Goal: Transaction & Acquisition: Purchase product/service

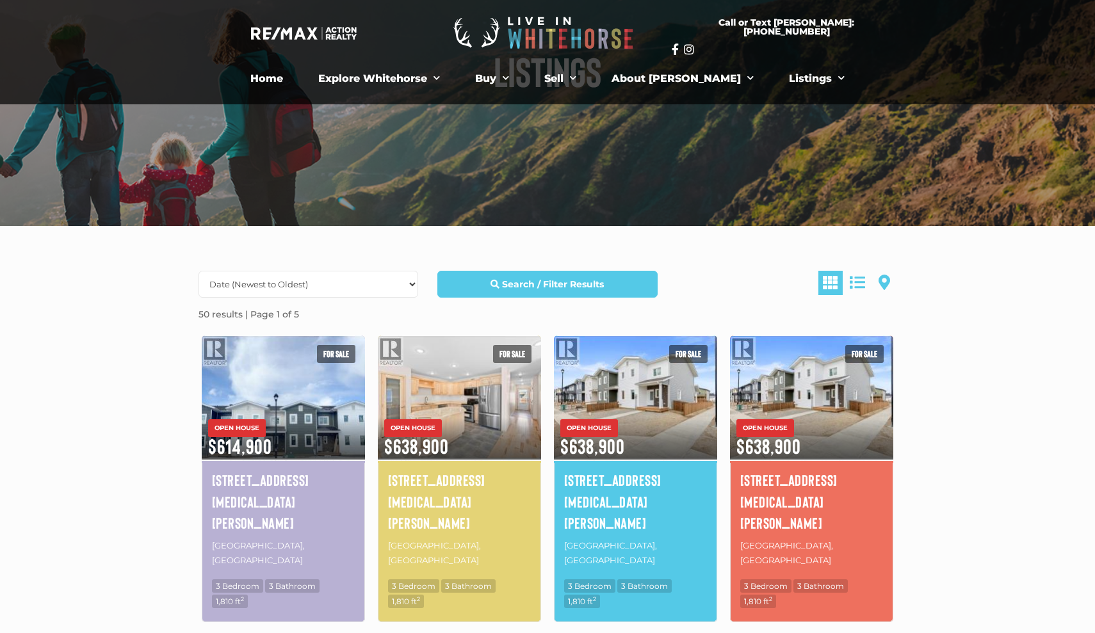
scroll to position [132, 0]
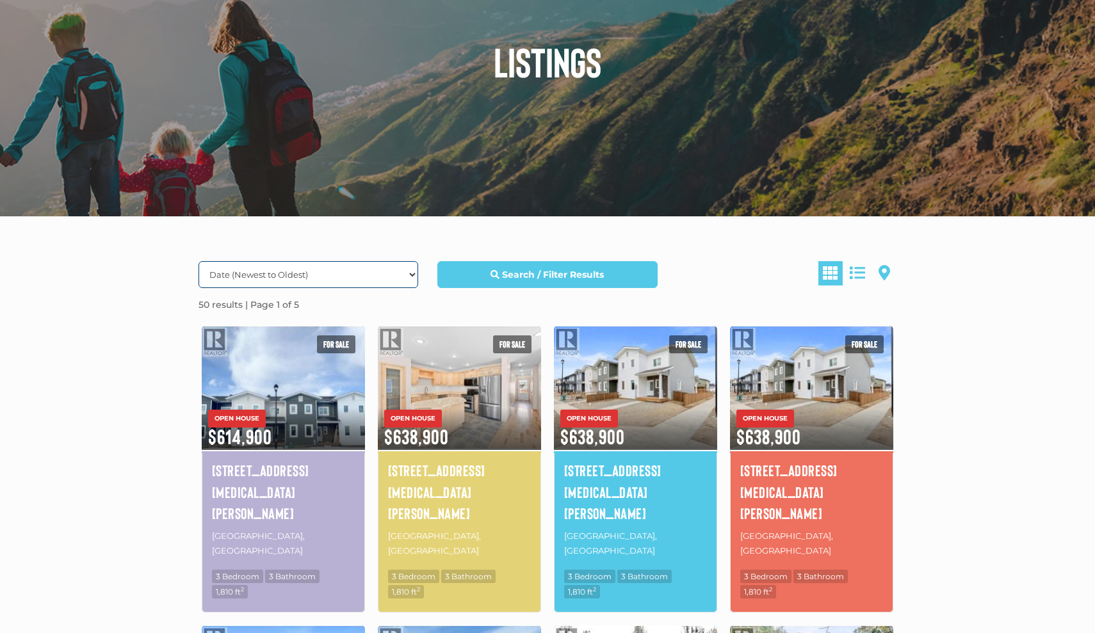
select select "Price ASC, Lease ASC, property_id ASC"
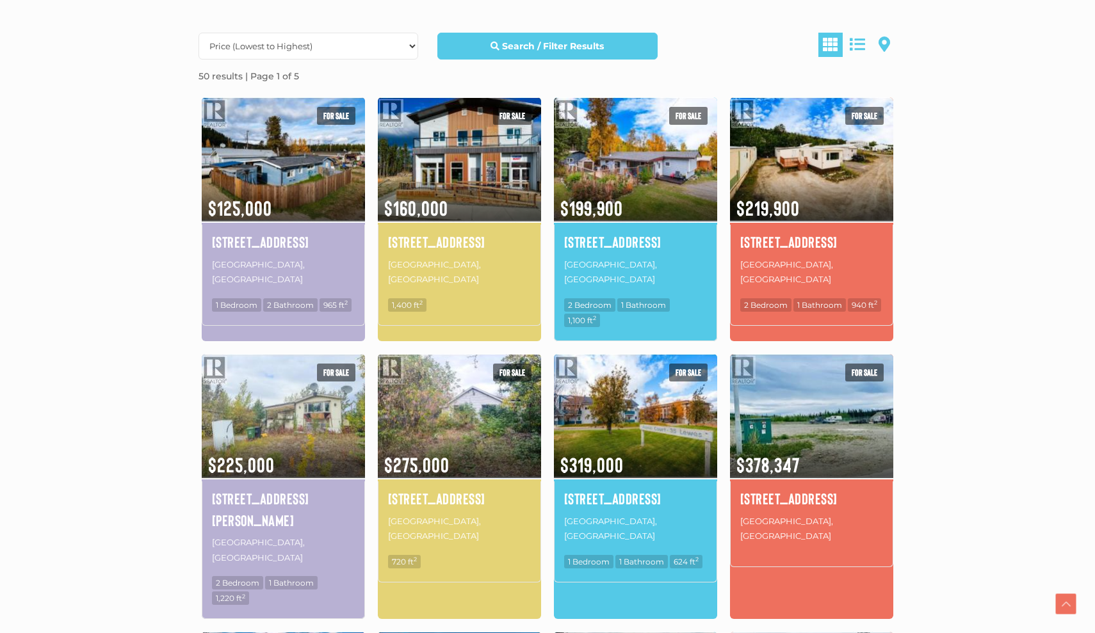
scroll to position [357, 0]
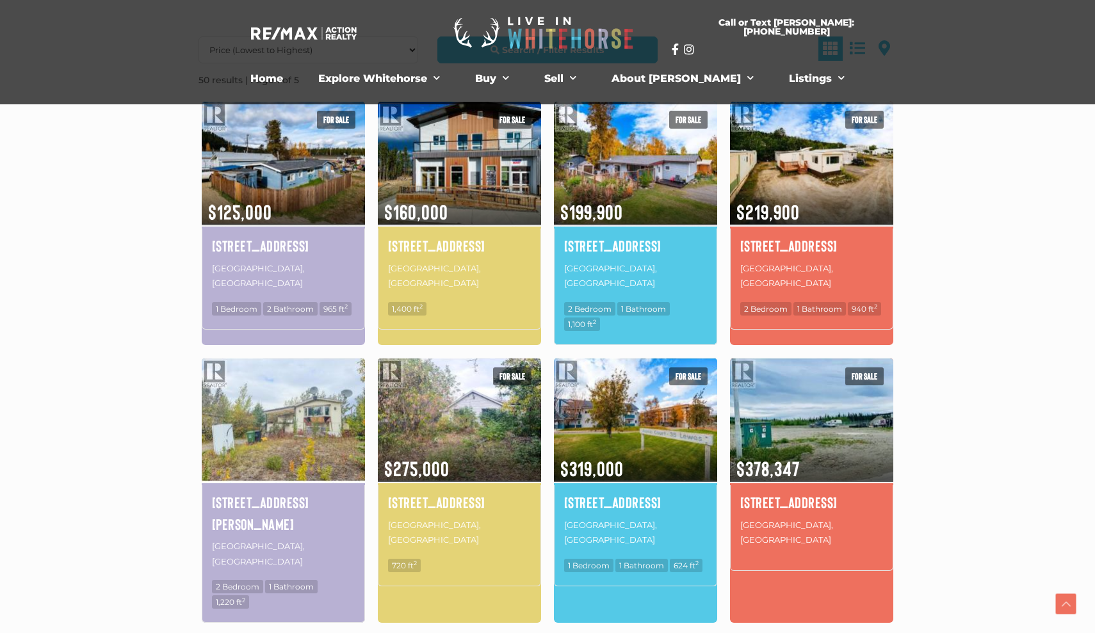
click at [326, 430] on img at bounding box center [283, 419] width 163 height 127
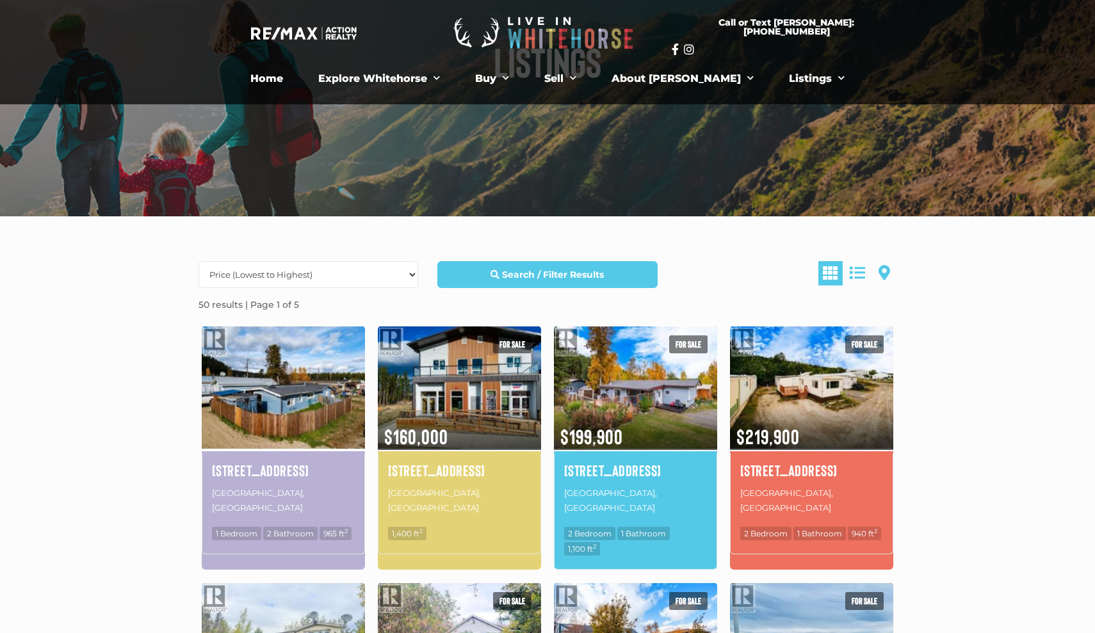
click at [262, 426] on img at bounding box center [283, 387] width 163 height 127
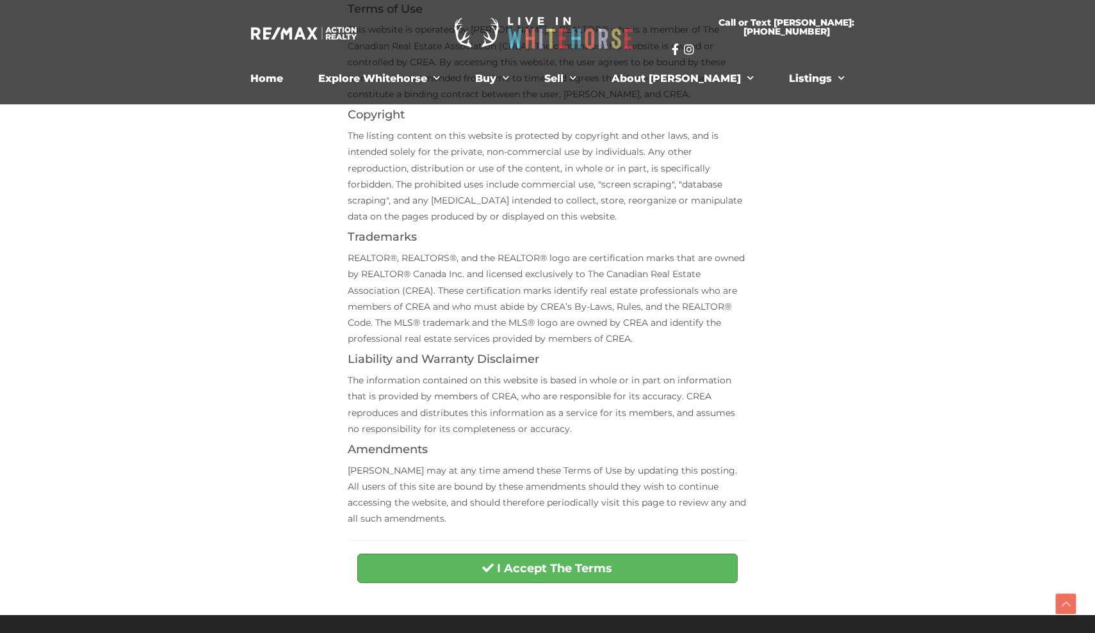
scroll to position [220, 0]
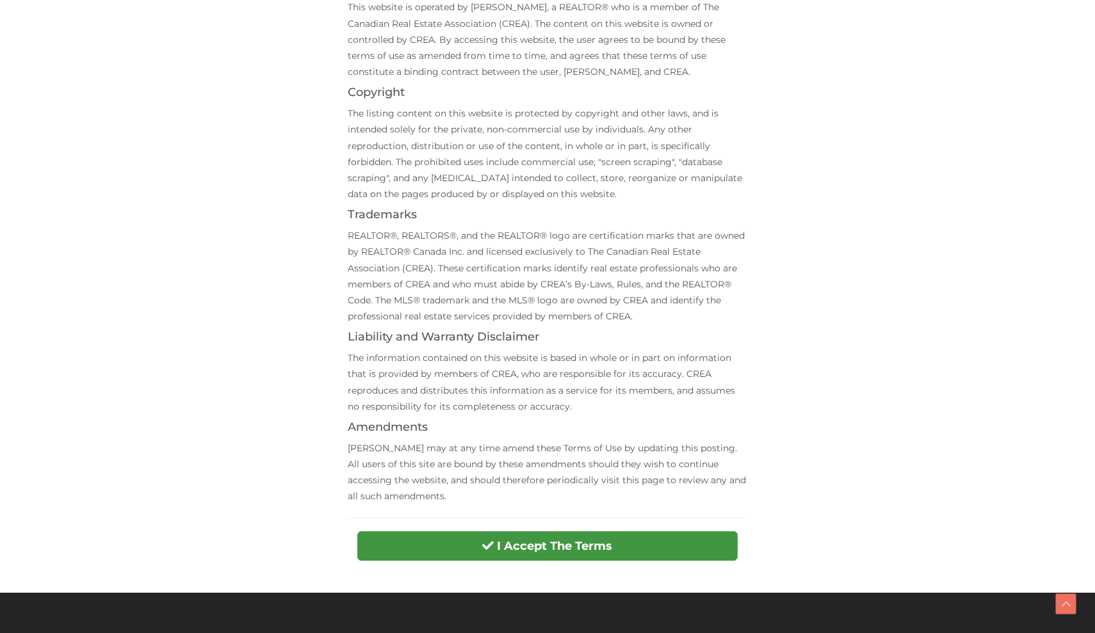
click at [497, 540] on strong "I Accept The Terms" at bounding box center [554, 546] width 115 height 14
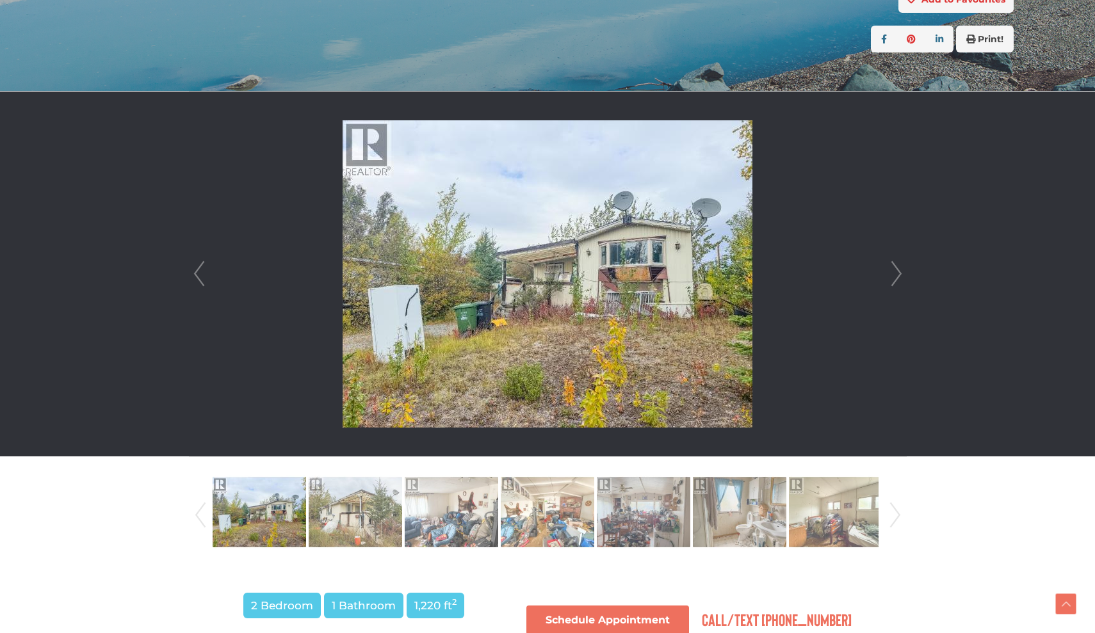
scroll to position [271, 0]
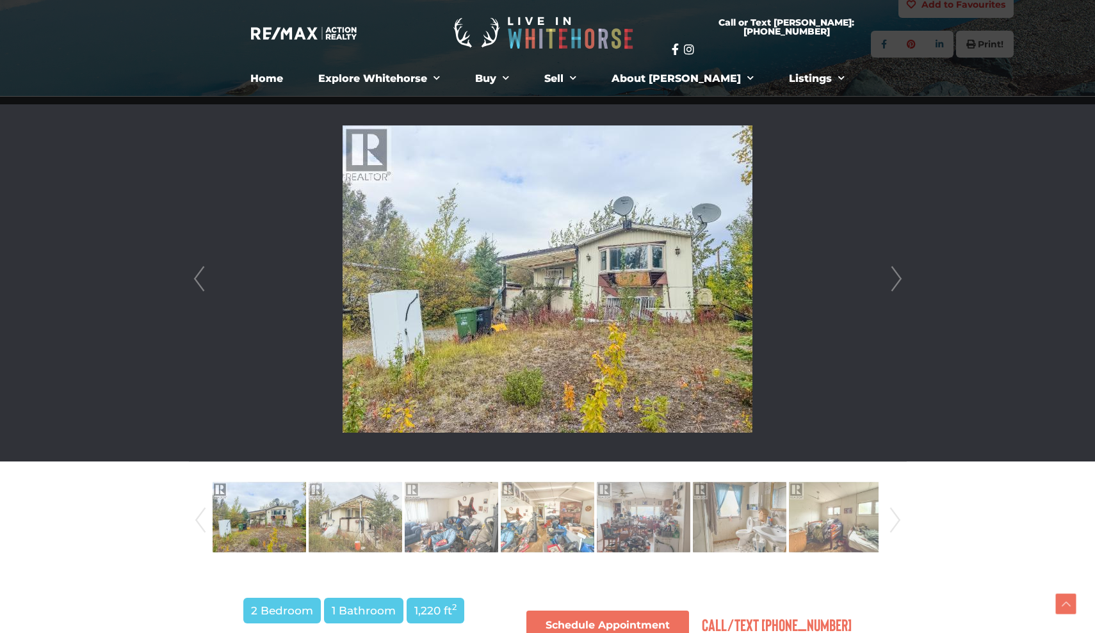
click at [904, 277] on link "Next" at bounding box center [895, 279] width 19 height 365
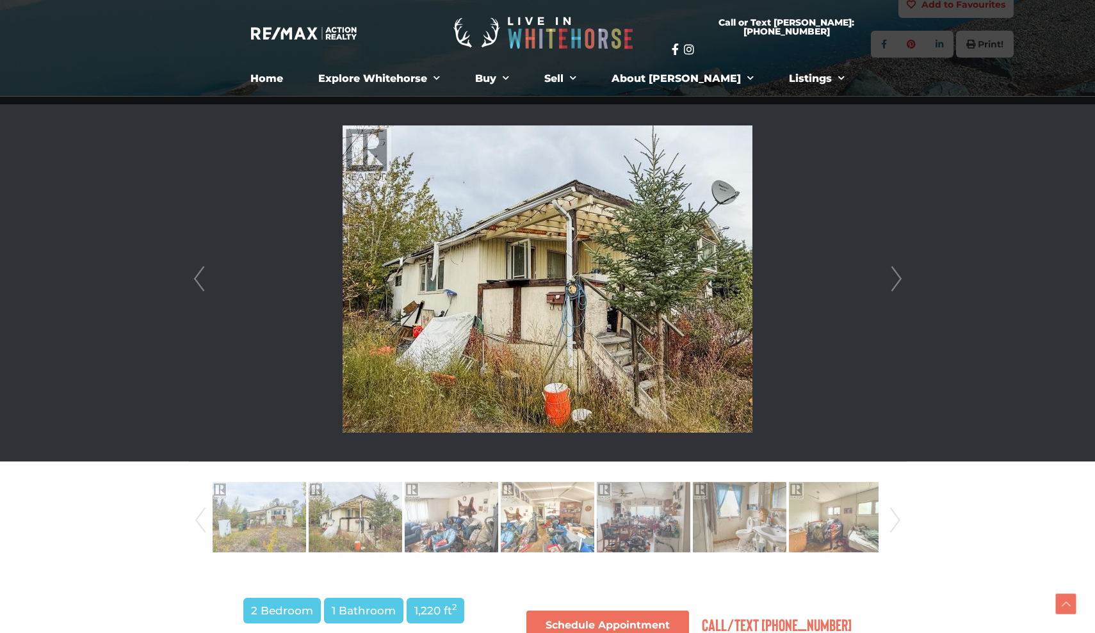
click at [904, 277] on link "Next" at bounding box center [895, 279] width 19 height 365
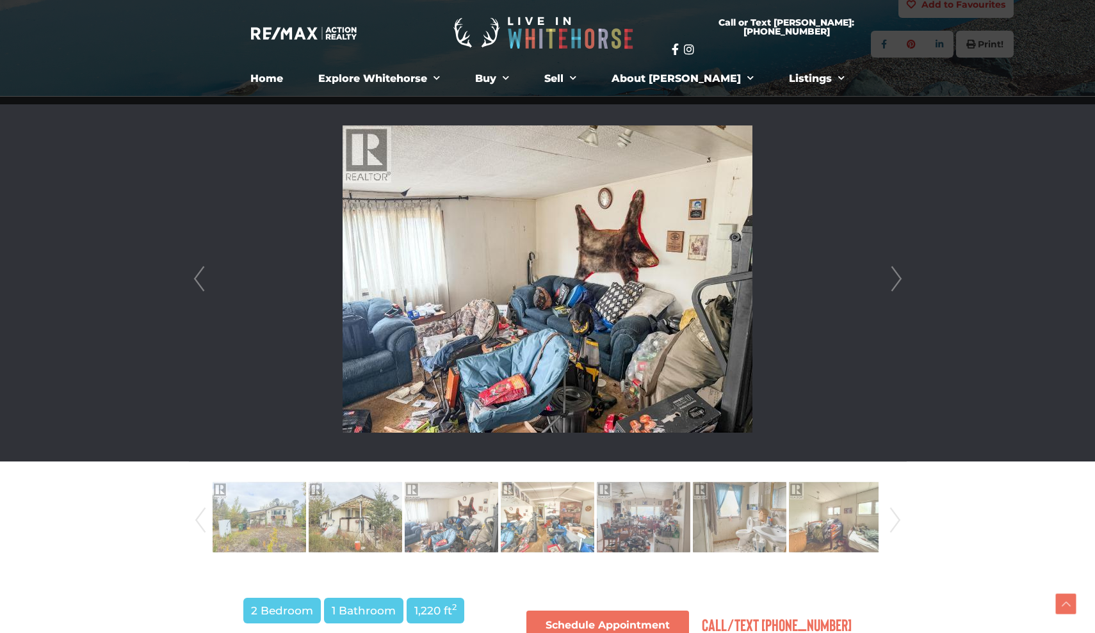
click at [902, 273] on link "Next" at bounding box center [895, 279] width 19 height 365
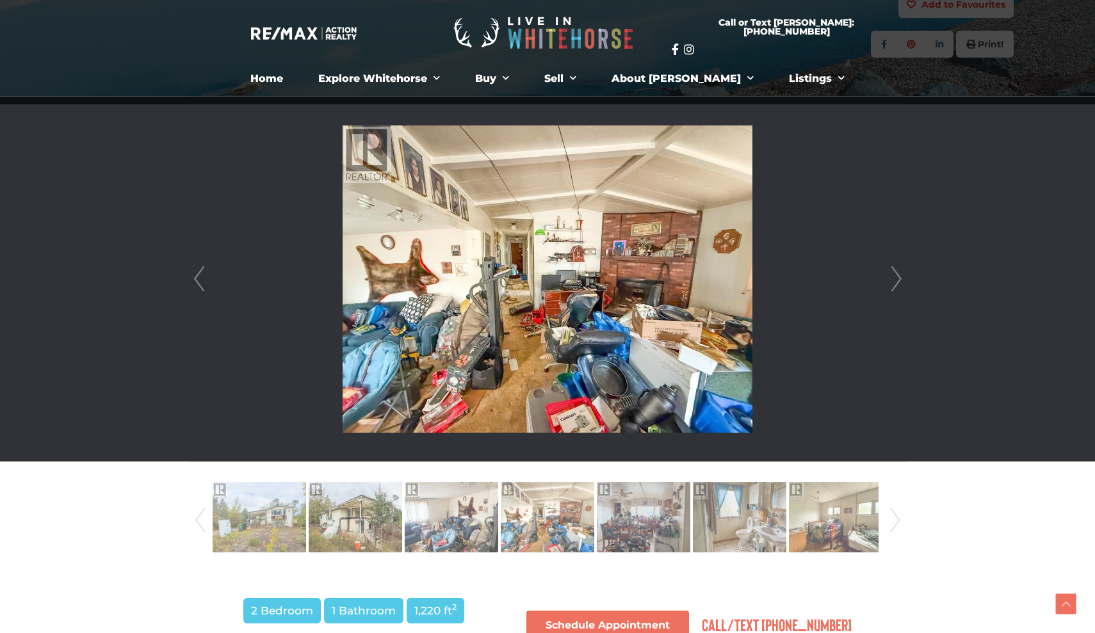
click at [901, 273] on link "Next" at bounding box center [895, 279] width 19 height 365
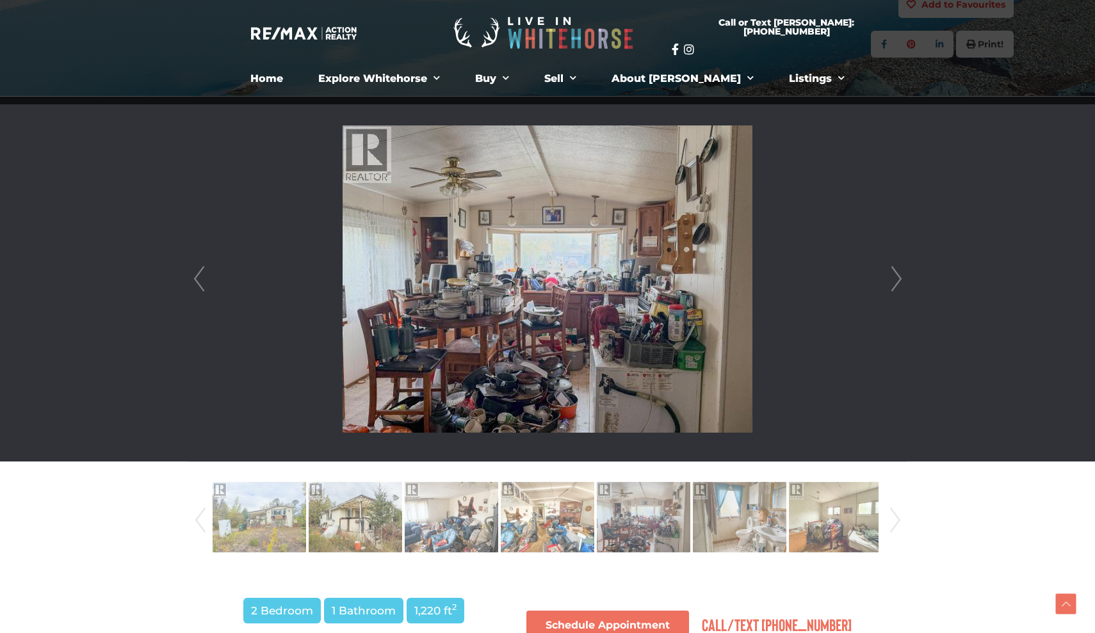
click at [900, 274] on link "Next" at bounding box center [895, 279] width 19 height 365
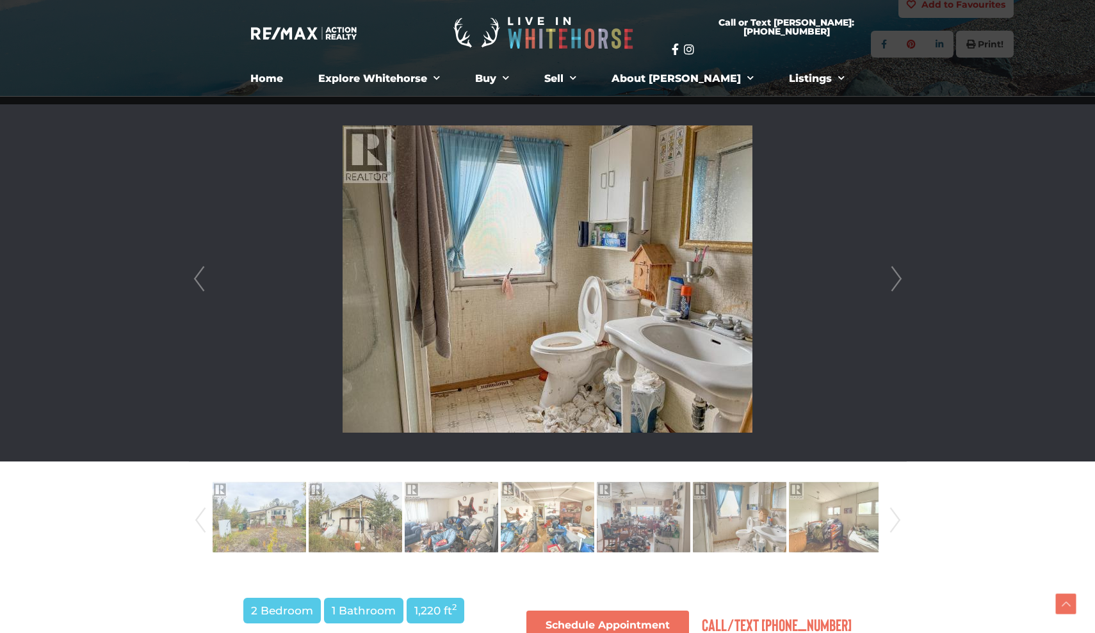
click at [899, 275] on link "Next" at bounding box center [895, 279] width 19 height 365
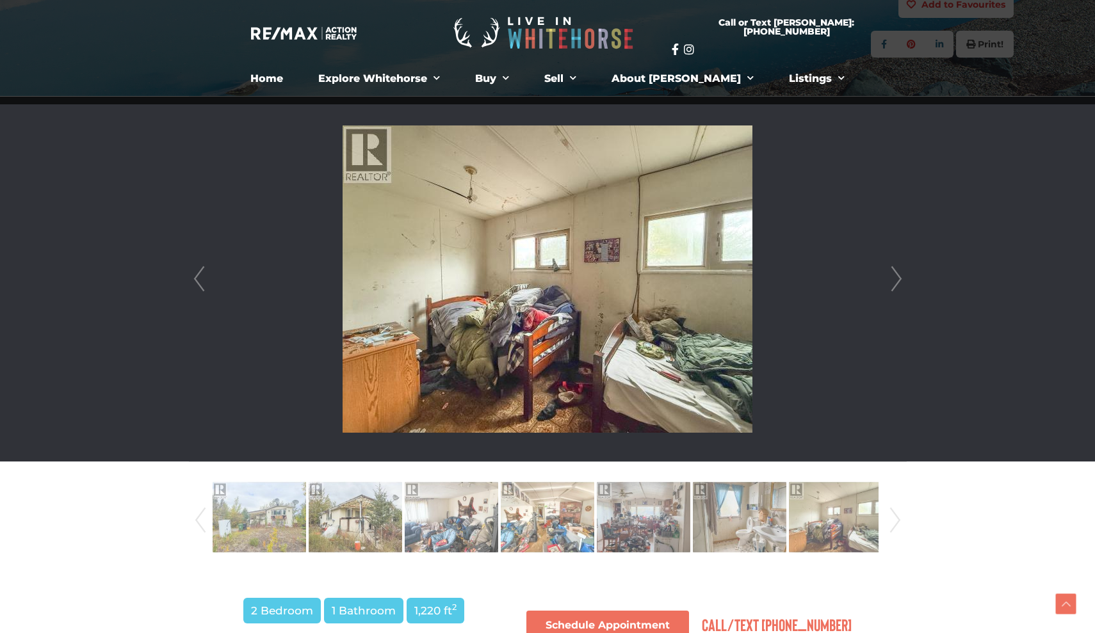
click at [899, 276] on link "Next" at bounding box center [895, 279] width 19 height 365
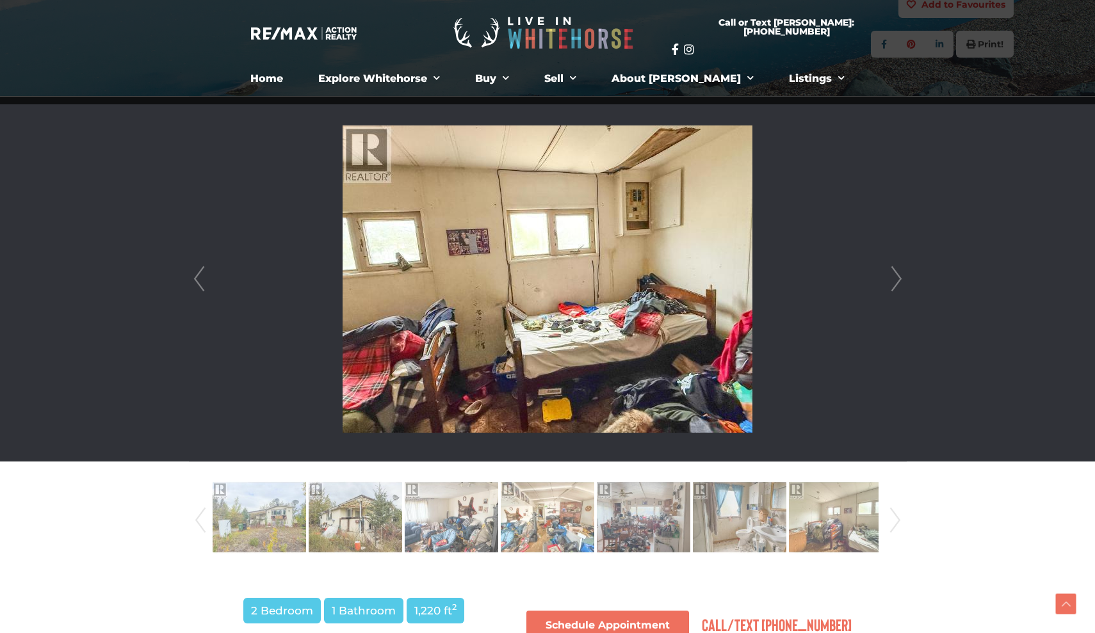
click at [896, 277] on link "Next" at bounding box center [895, 279] width 19 height 365
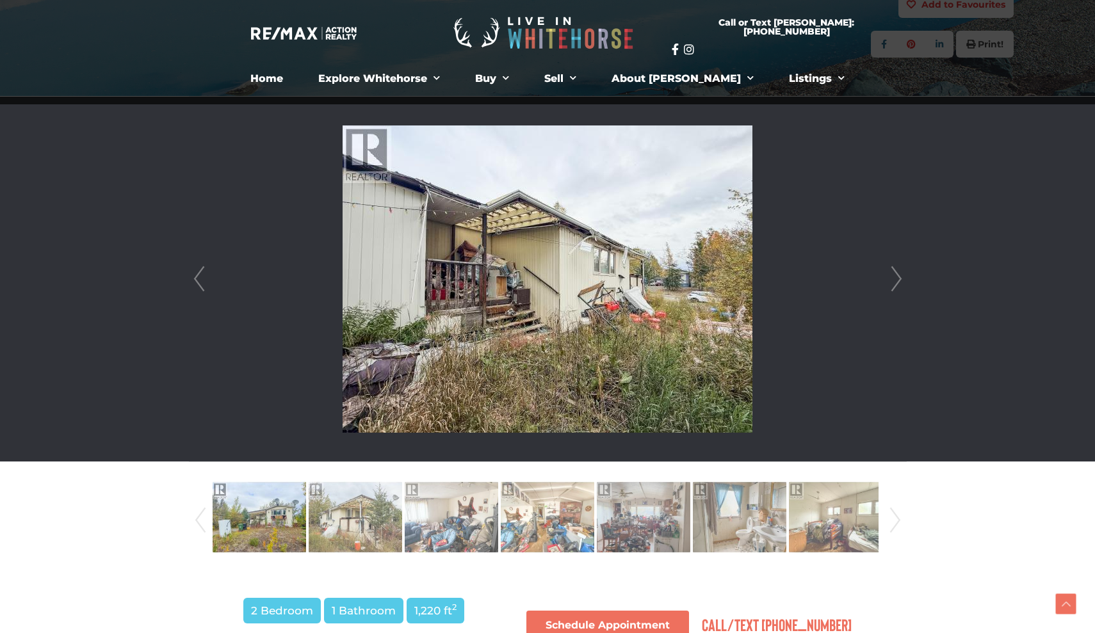
click at [895, 278] on link "Next" at bounding box center [895, 279] width 19 height 365
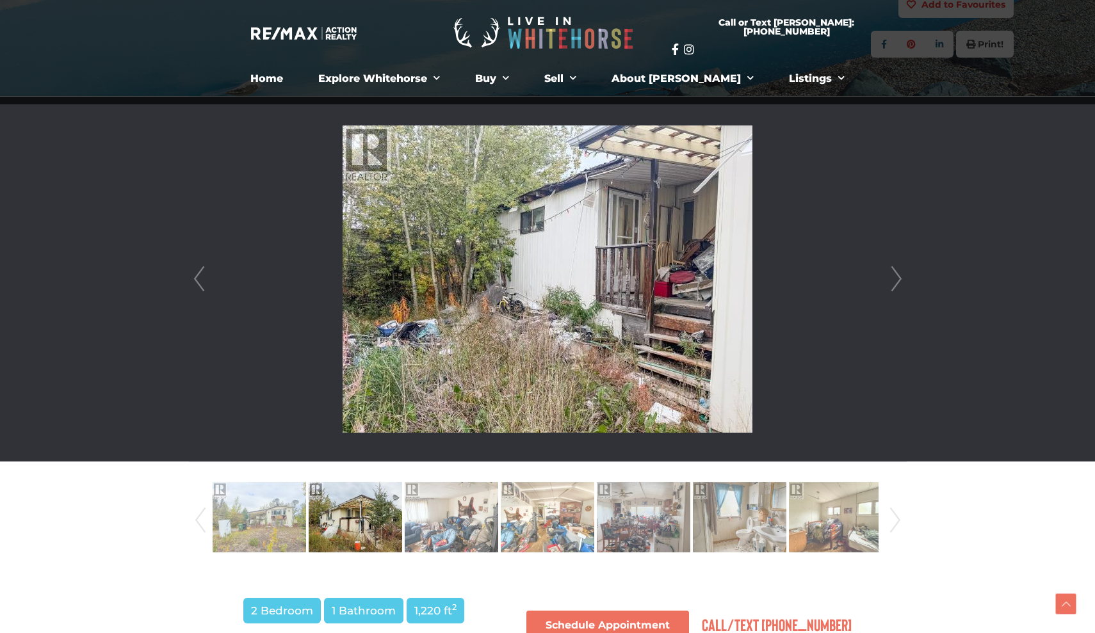
click at [892, 282] on link "Next" at bounding box center [895, 279] width 19 height 365
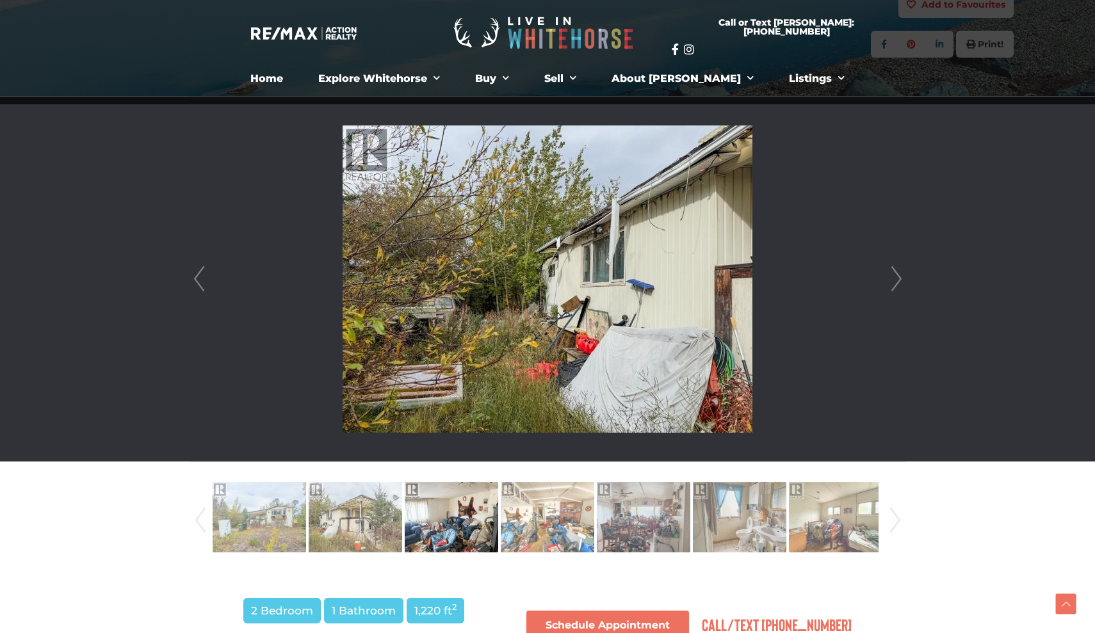
click at [889, 282] on link "Next" at bounding box center [895, 279] width 19 height 365
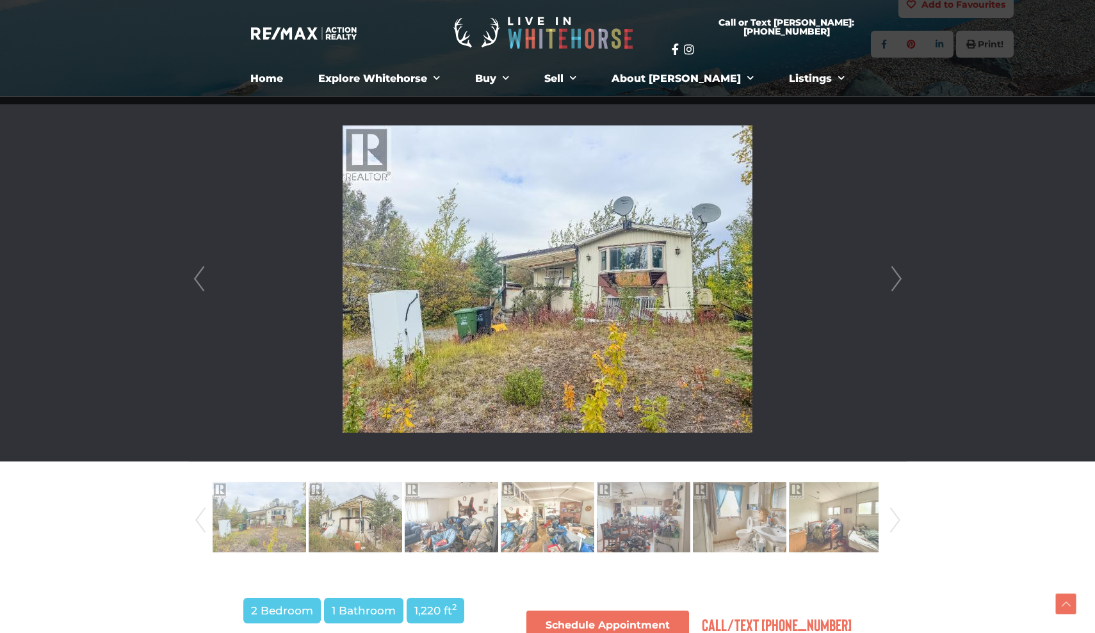
click at [889, 282] on link "Next" at bounding box center [895, 279] width 19 height 365
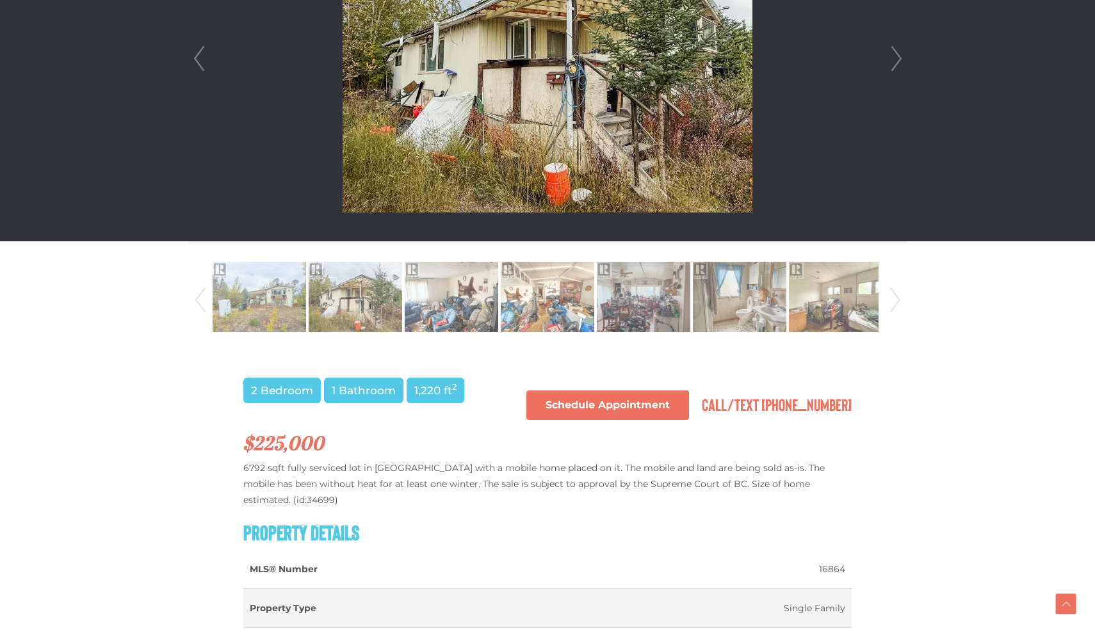
scroll to position [566, 0]
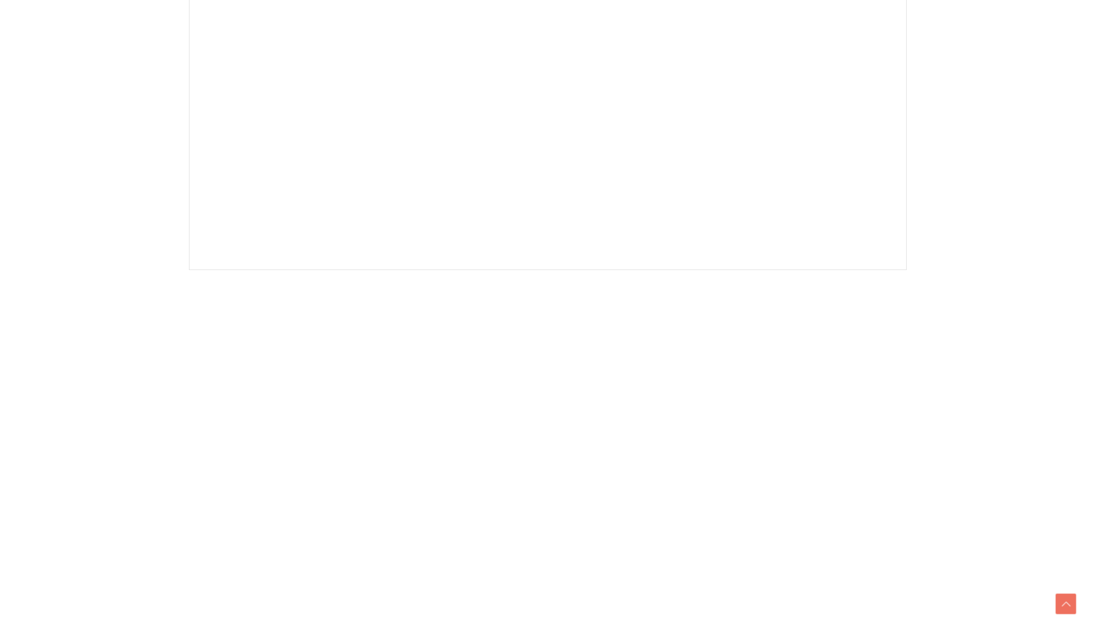
scroll to position [471, 0]
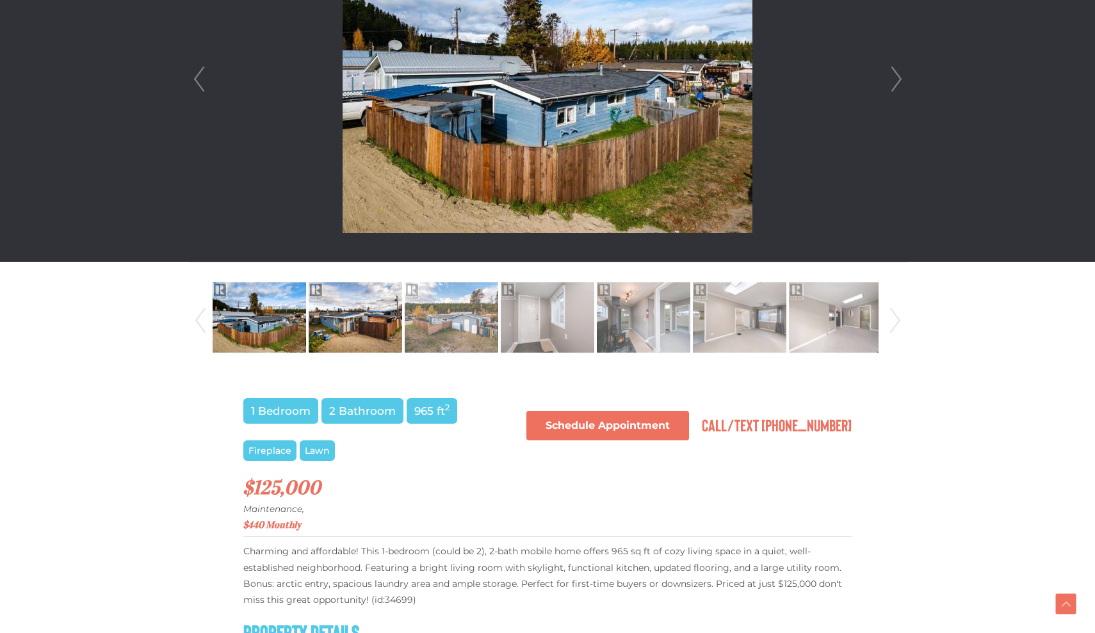
click at [351, 326] on img at bounding box center [355, 317] width 93 height 73
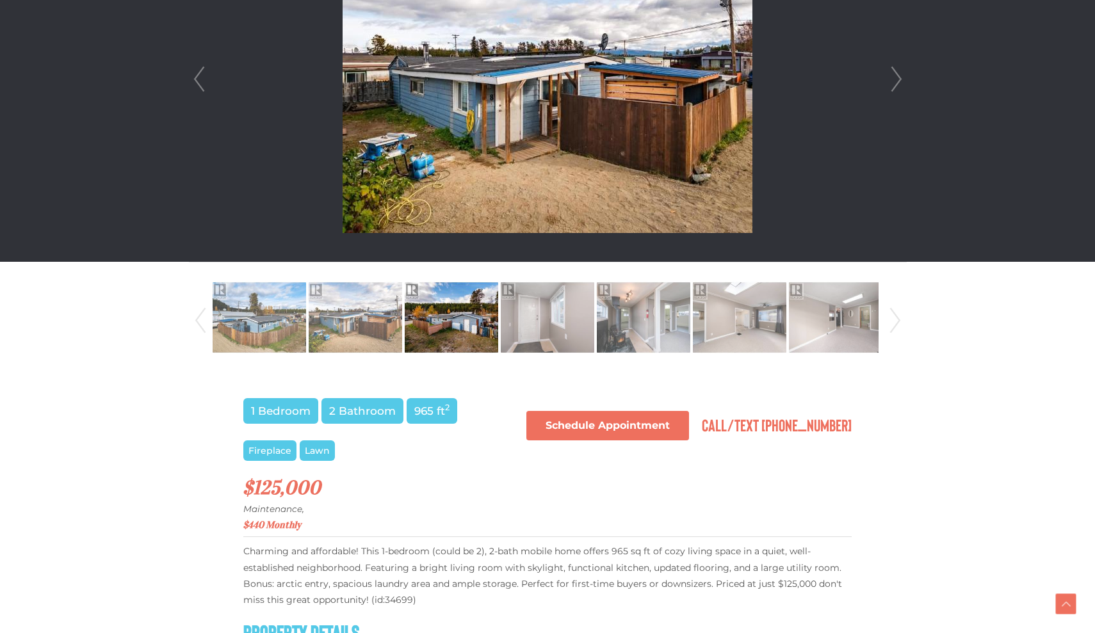
click at [435, 317] on img at bounding box center [451, 317] width 93 height 73
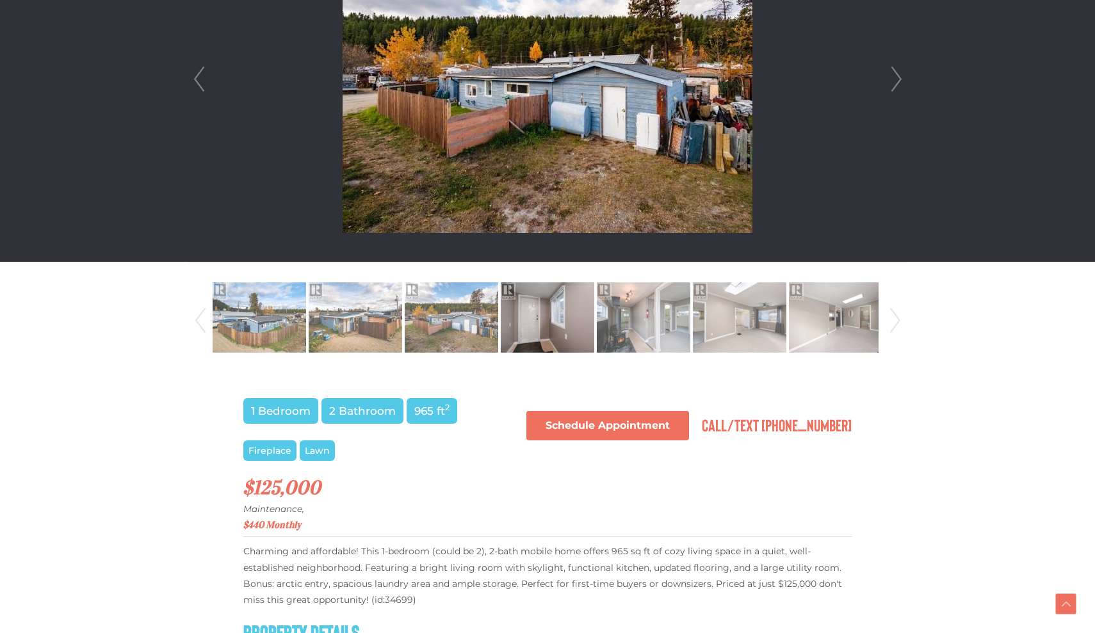
click at [517, 319] on img at bounding box center [547, 317] width 93 height 73
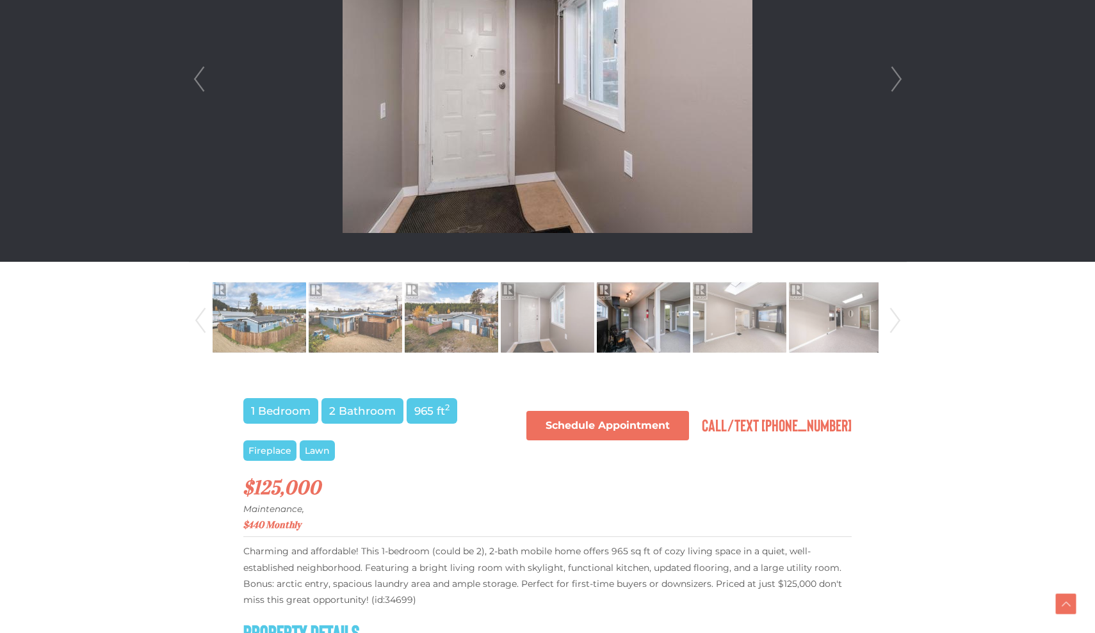
click at [619, 314] on img at bounding box center [643, 317] width 93 height 73
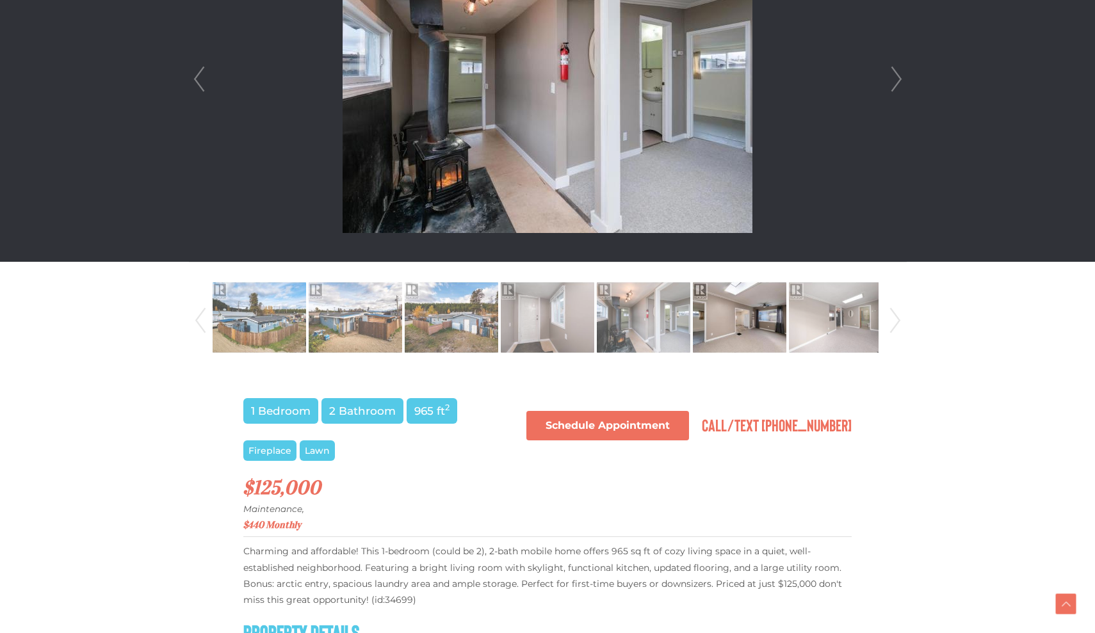
click at [714, 309] on img at bounding box center [739, 317] width 93 height 73
